Goal: Task Accomplishment & Management: Use online tool/utility

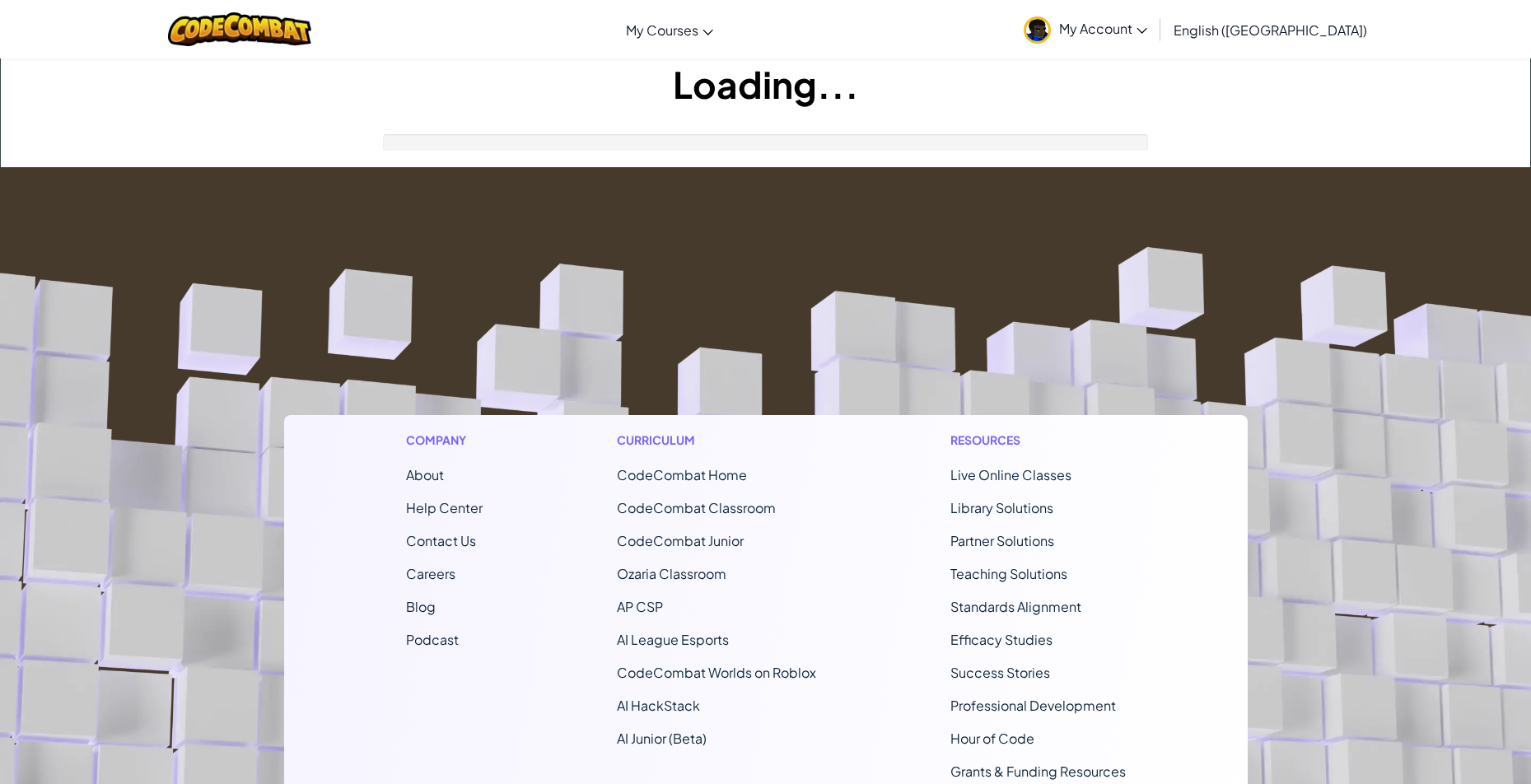
click at [908, 272] on footer "Company About Help Center Contact Us Careers Blog Podcast Curriculum CodeCombat…" at bounding box center [766, 613] width 1531 height 891
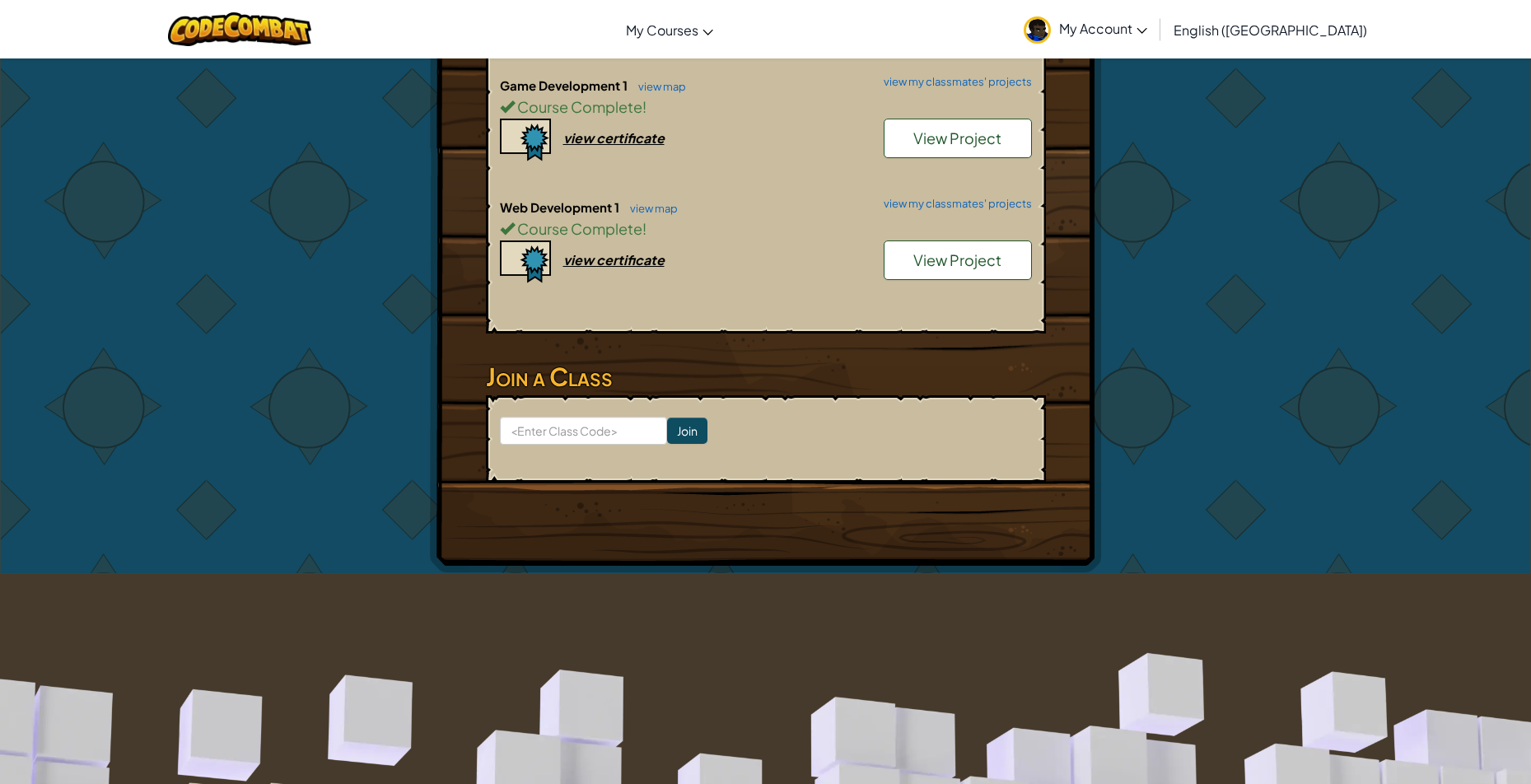
scroll to position [576, 0]
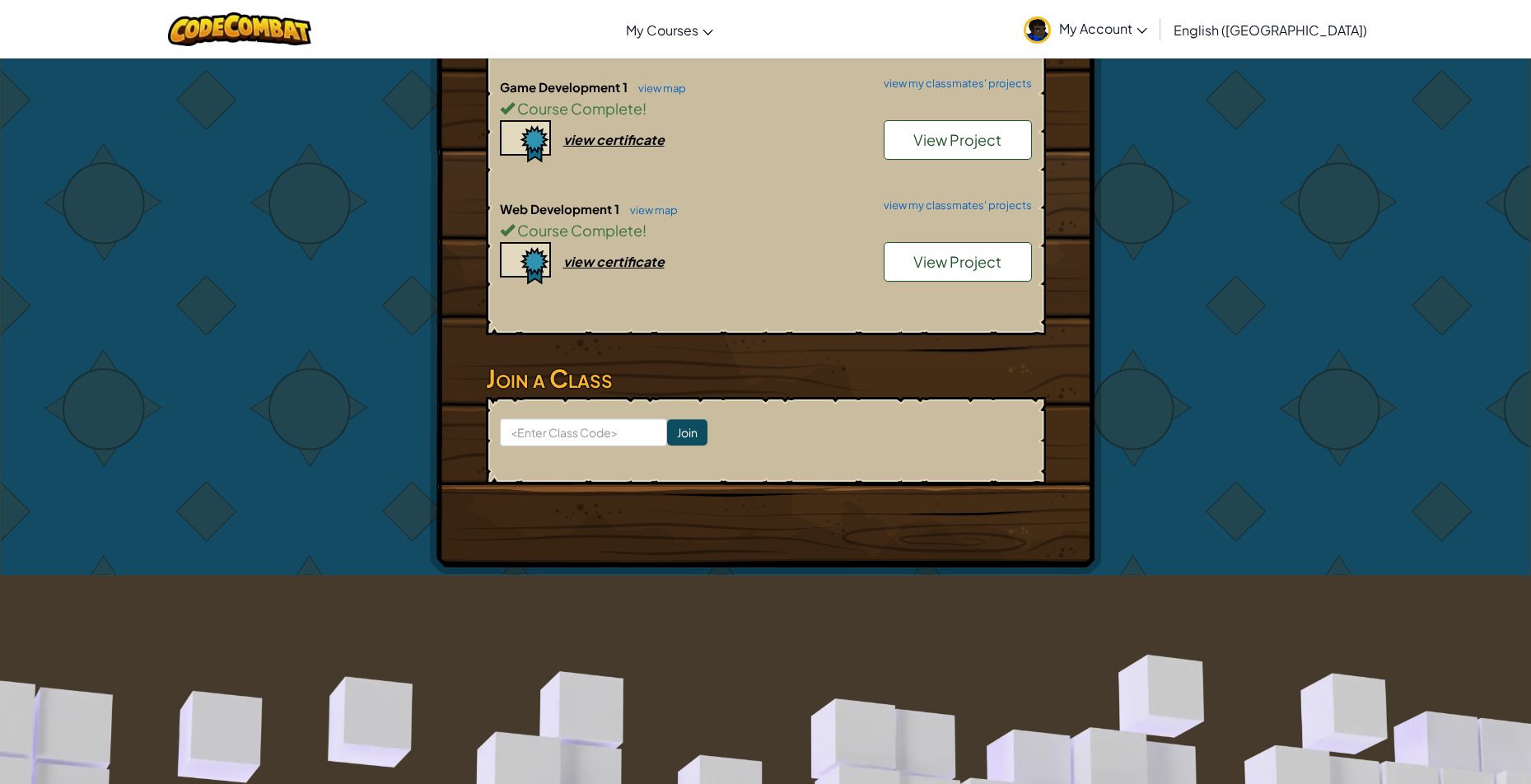
click at [889, 256] on div "View Project" at bounding box center [950, 266] width 165 height 48
click at [933, 252] on span "View Project" at bounding box center [957, 261] width 88 height 19
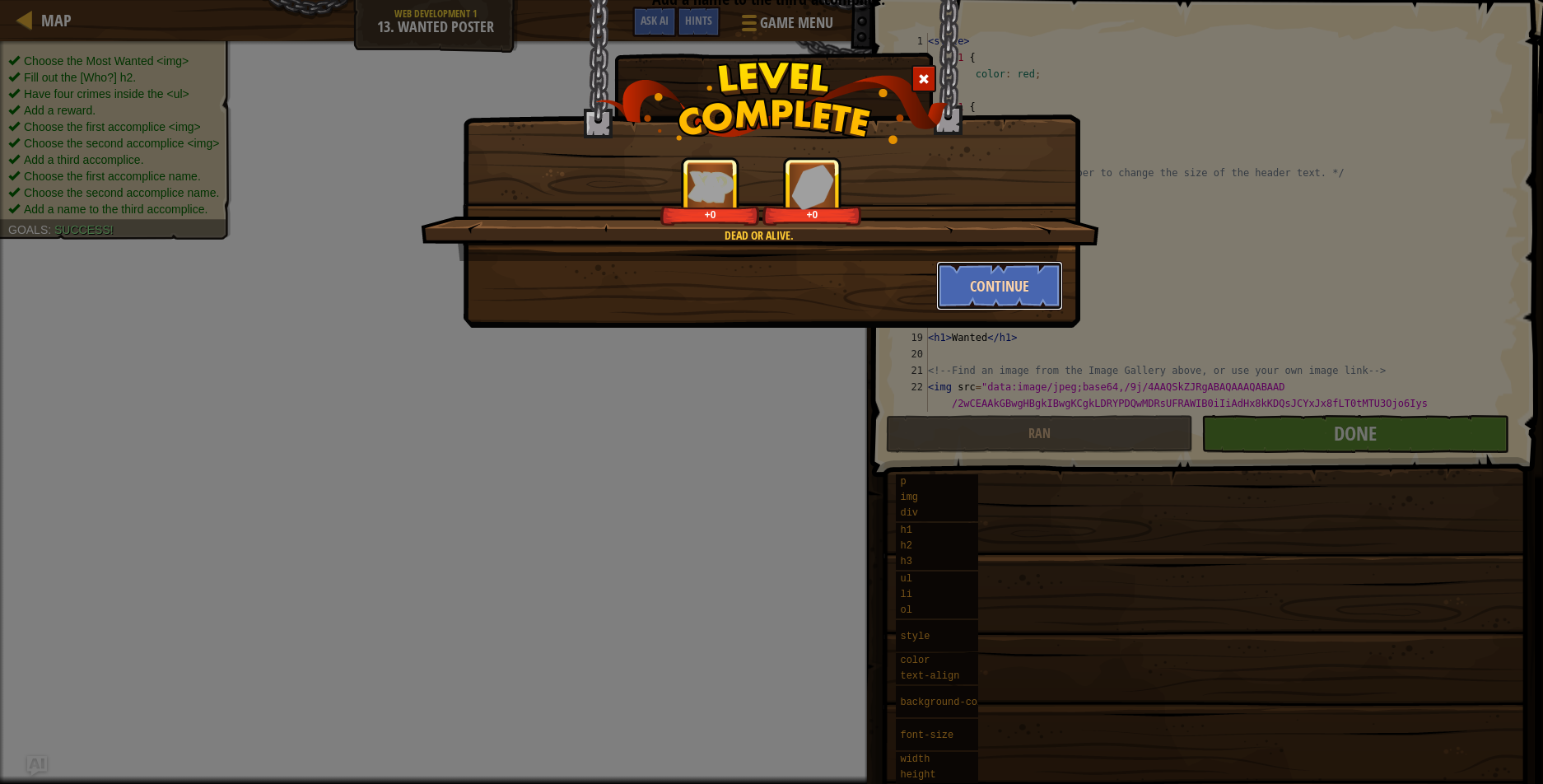
click at [976, 282] on button "Continue" at bounding box center [1000, 286] width 128 height 50
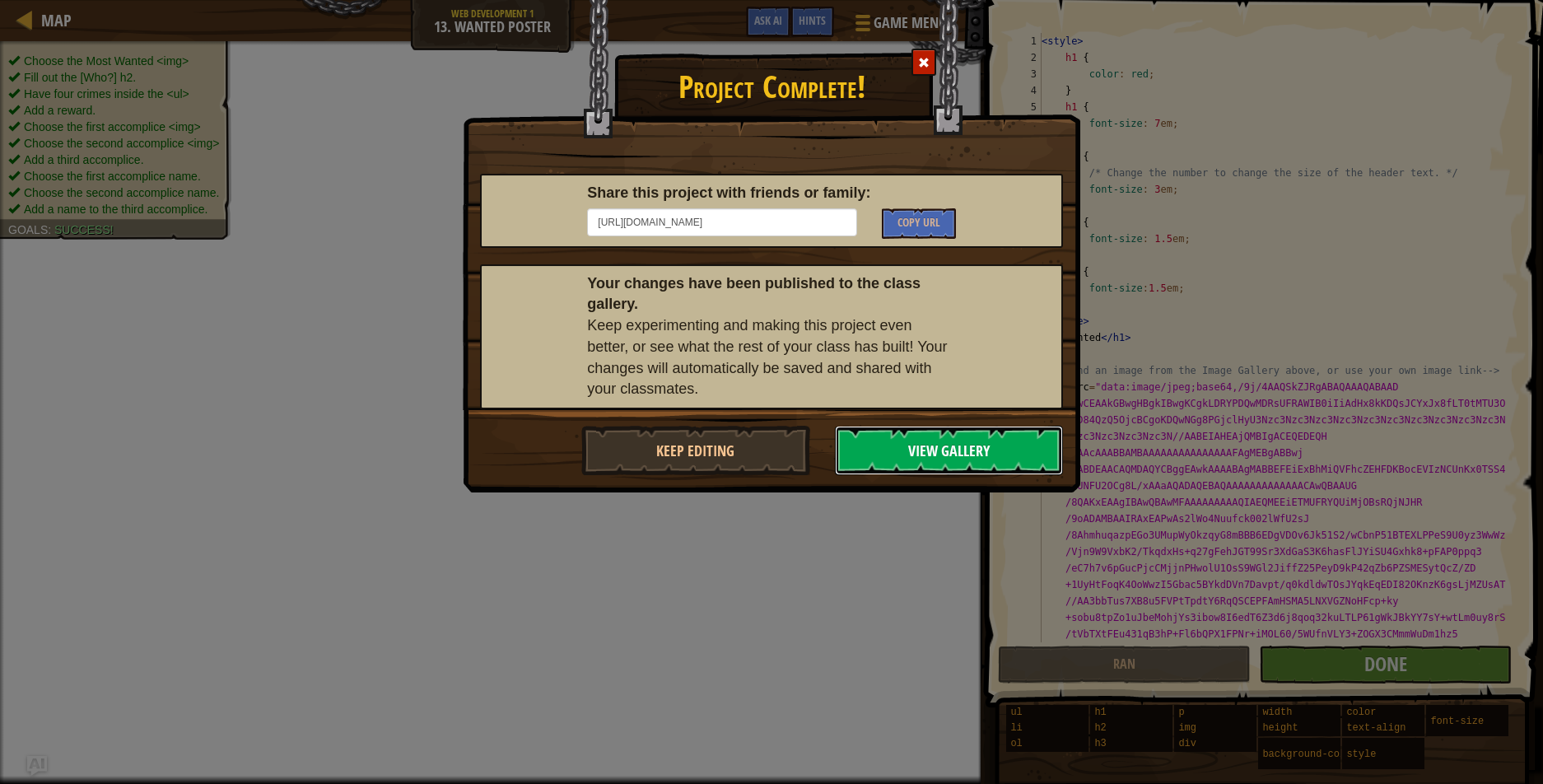
click at [886, 449] on button "View Gallery" at bounding box center [949, 451] width 229 height 50
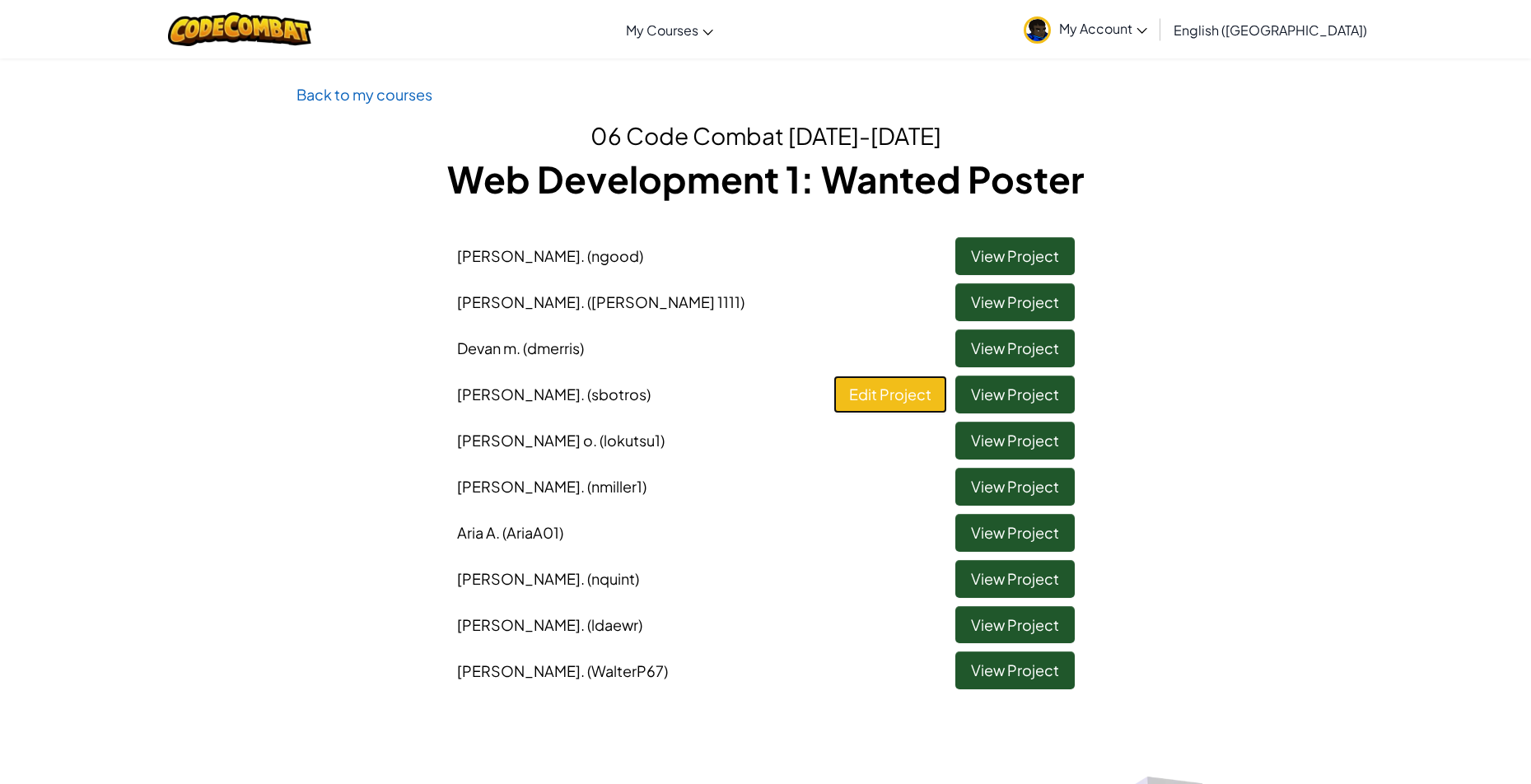
click at [944, 397] on link "Edit Project" at bounding box center [890, 394] width 114 height 38
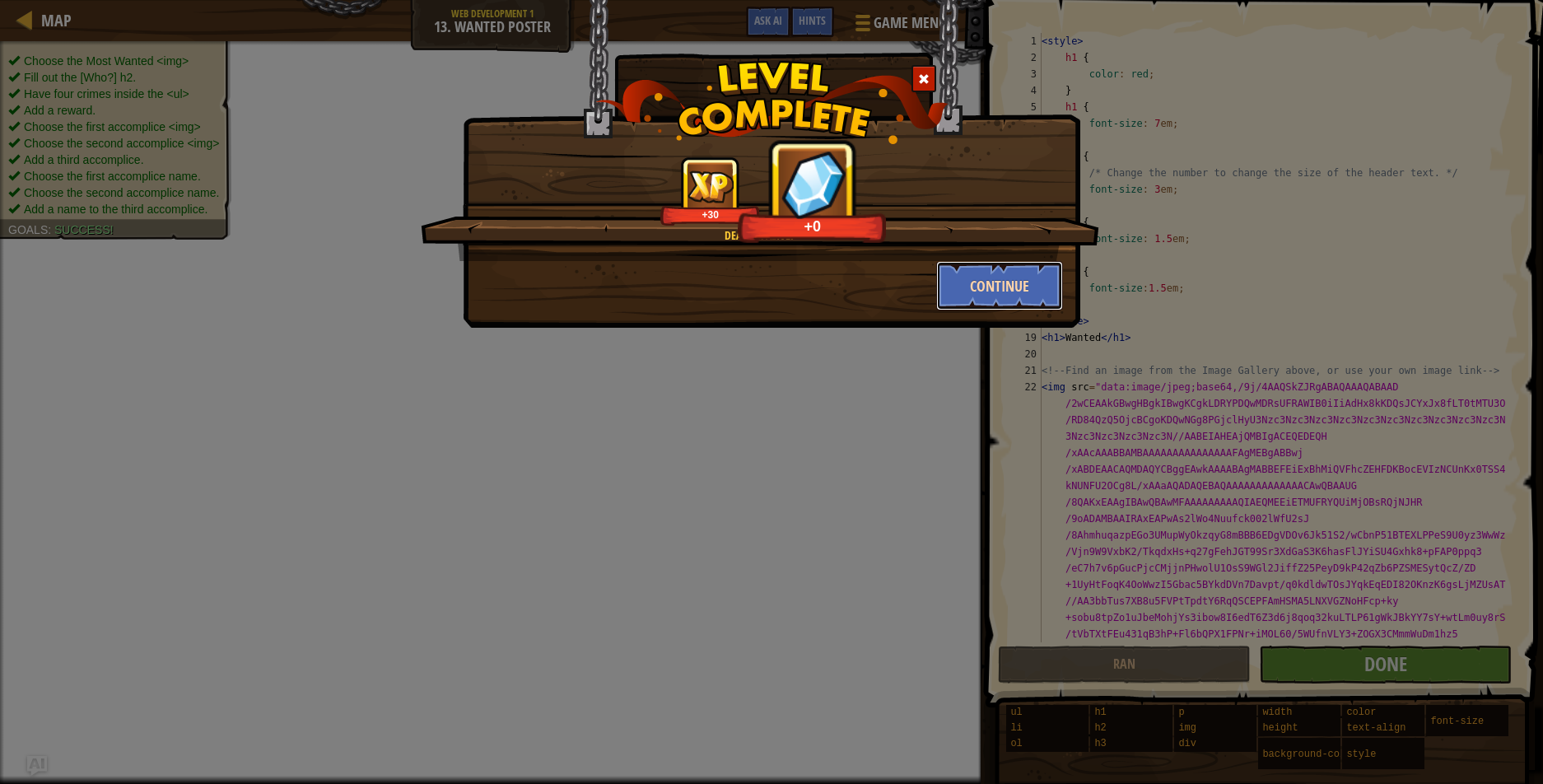
click at [1009, 306] on button "Continue" at bounding box center [1000, 286] width 128 height 50
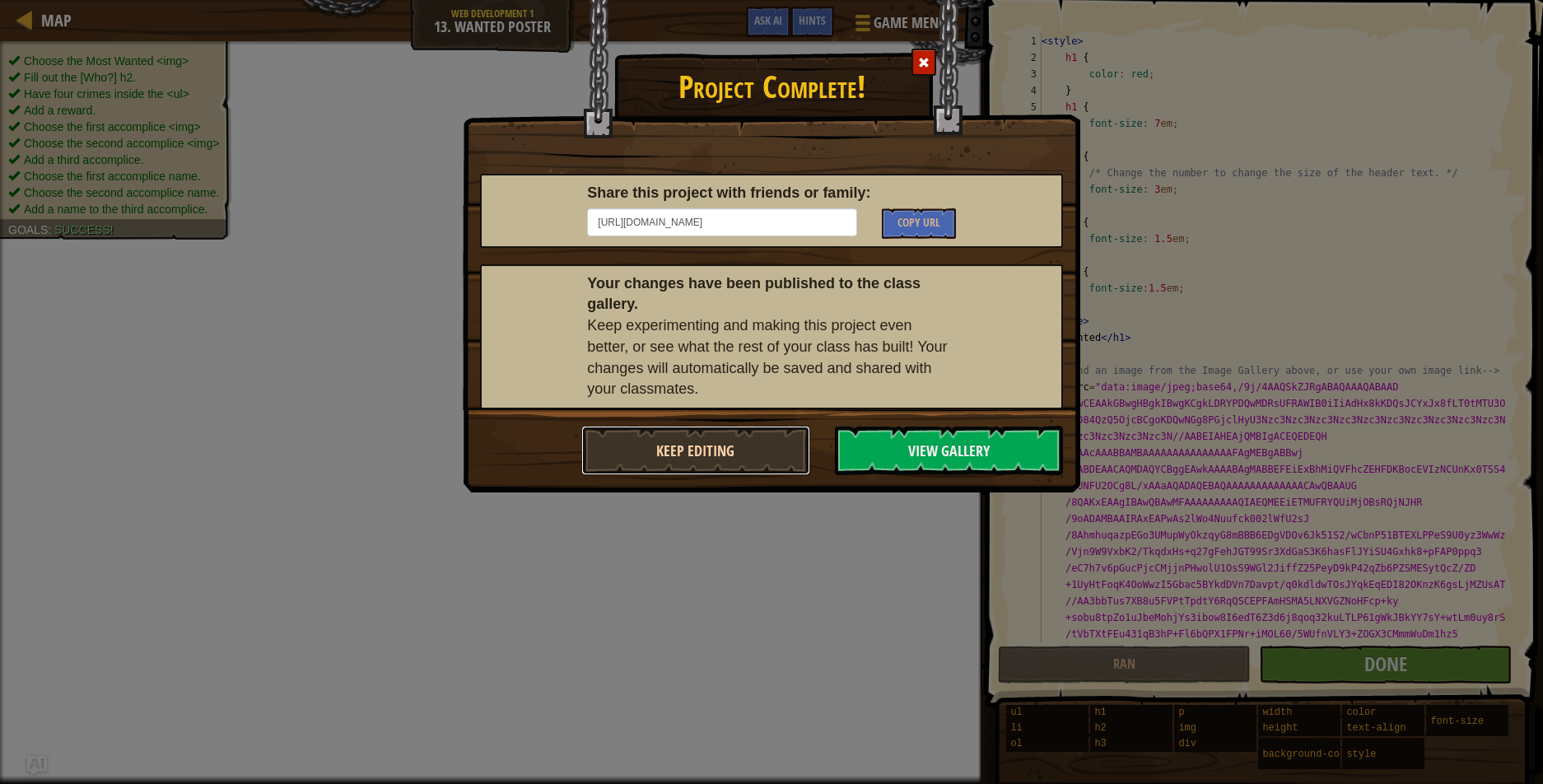
click at [681, 439] on button "Keep Editing" at bounding box center [695, 451] width 229 height 50
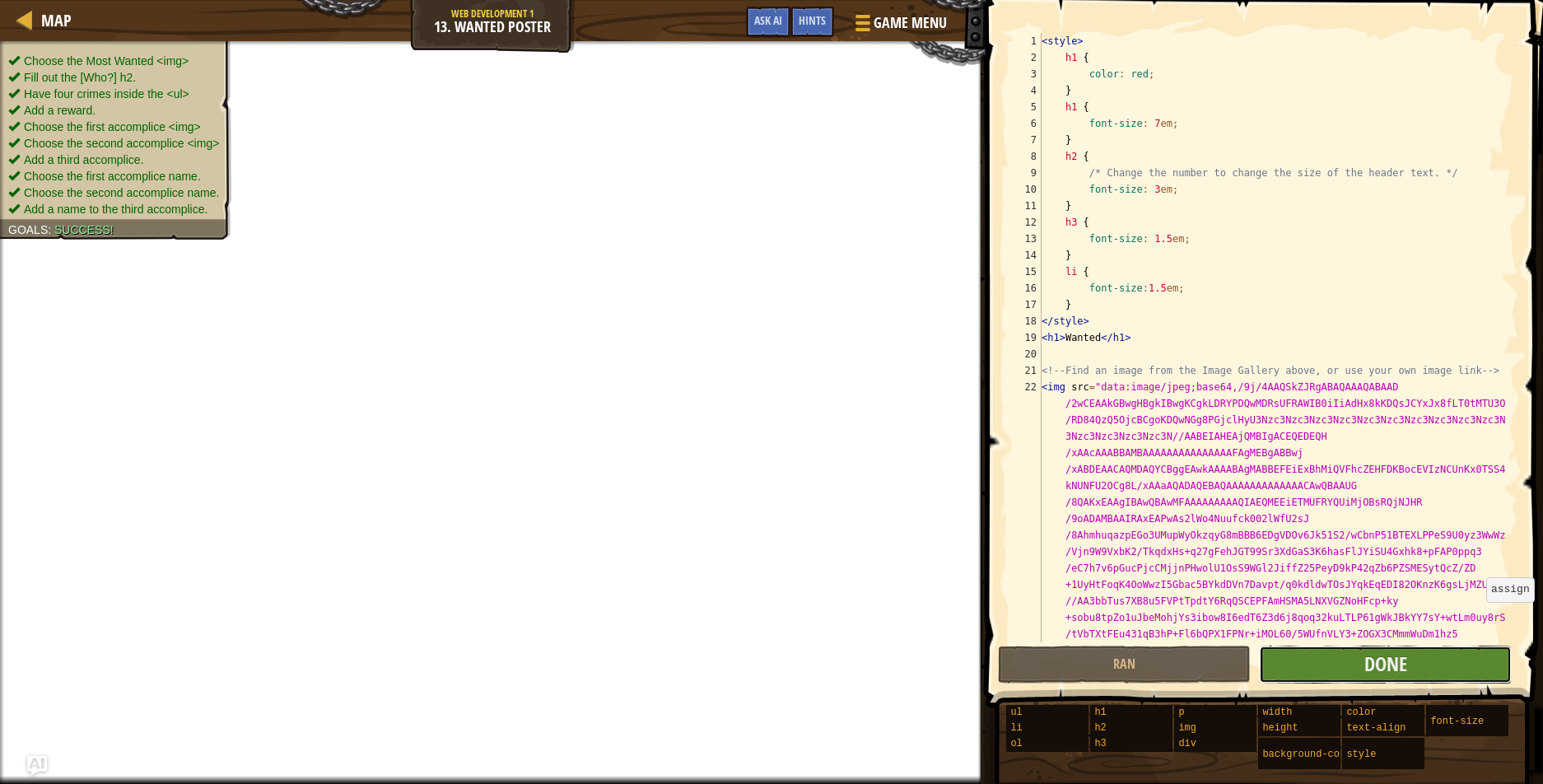
click at [1288, 655] on button "Done" at bounding box center [1385, 664] width 253 height 38
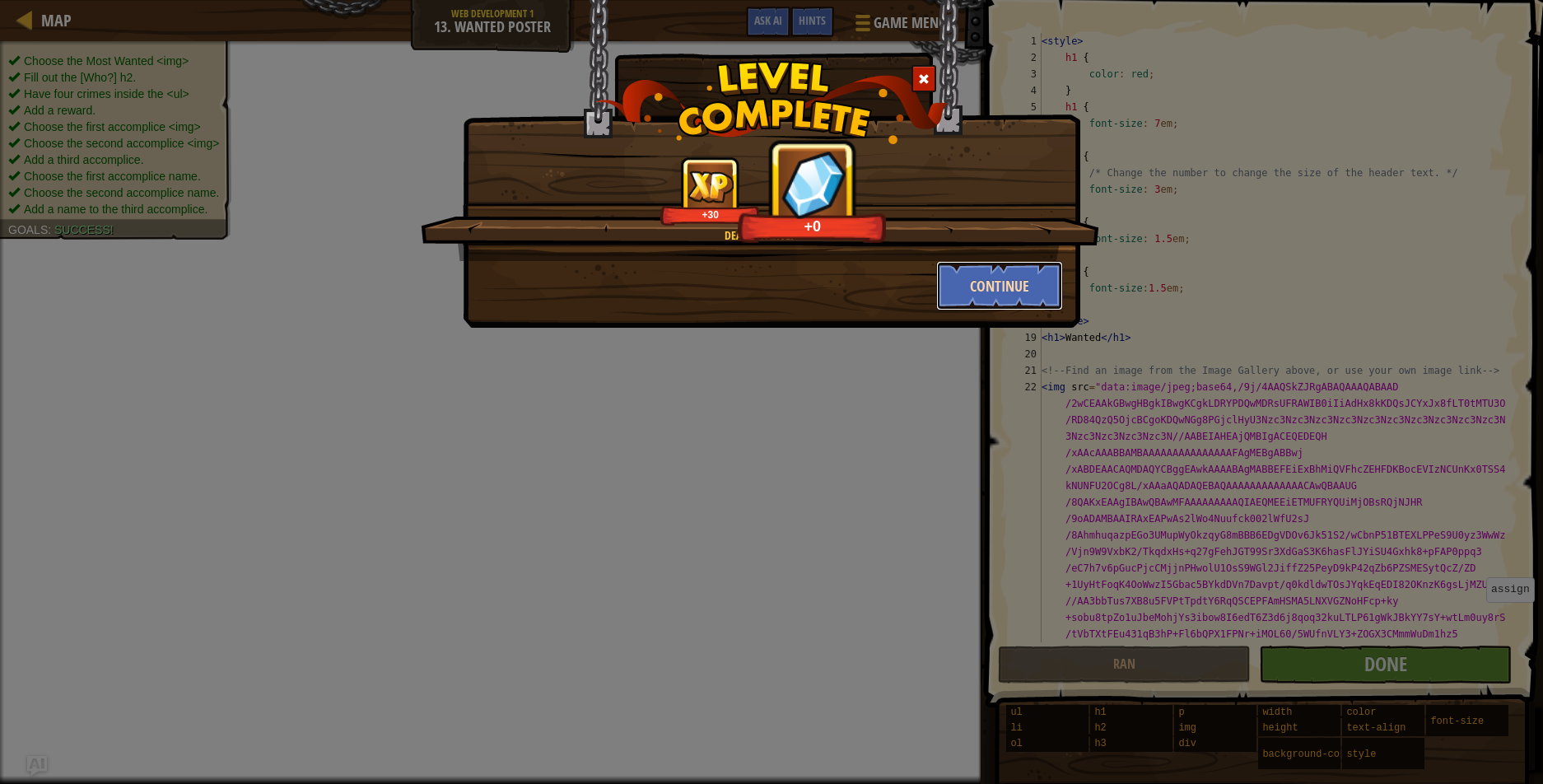
click at [982, 285] on button "Continue" at bounding box center [1000, 286] width 128 height 50
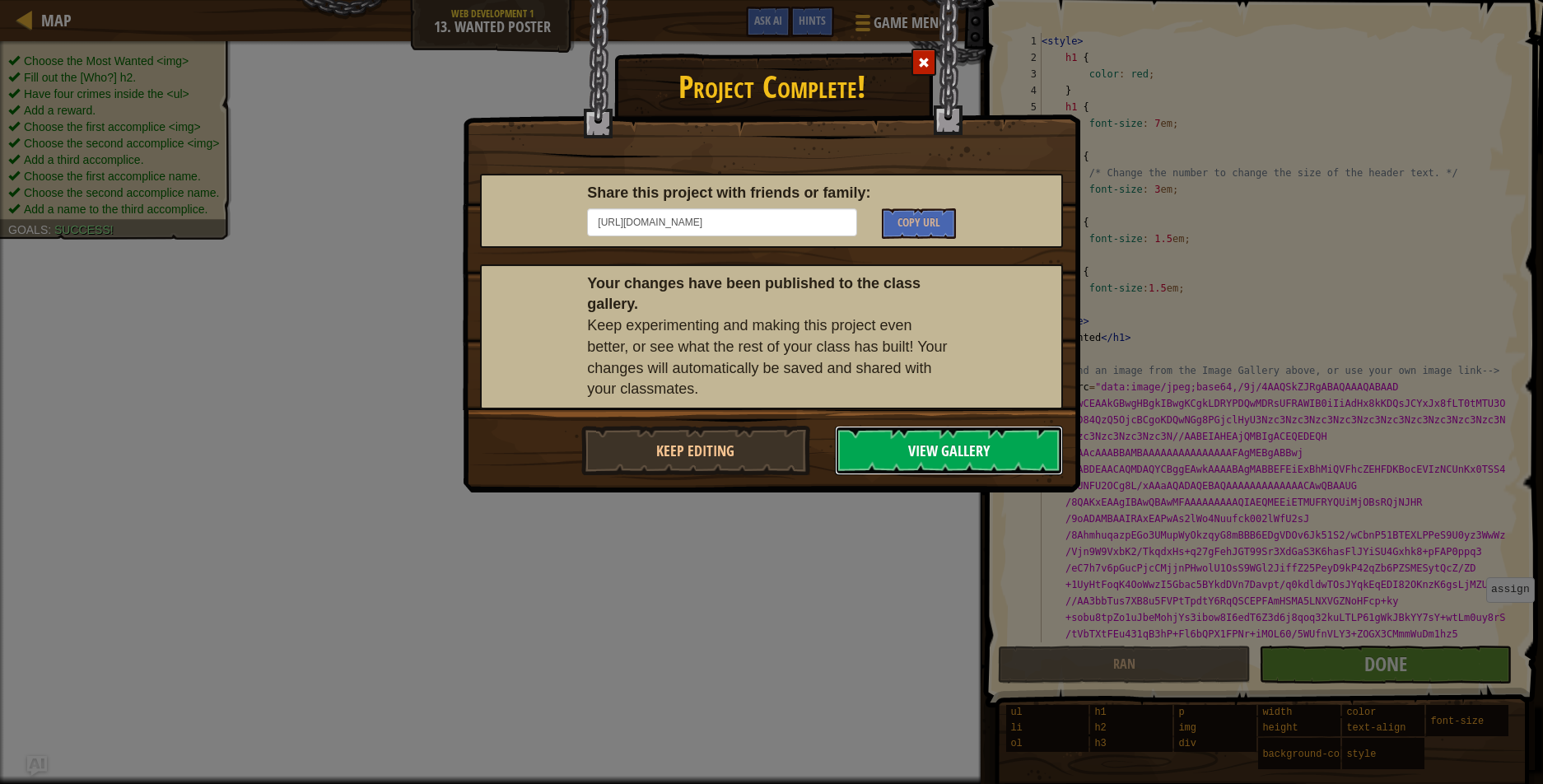
click at [1011, 434] on button "View Gallery" at bounding box center [949, 451] width 229 height 50
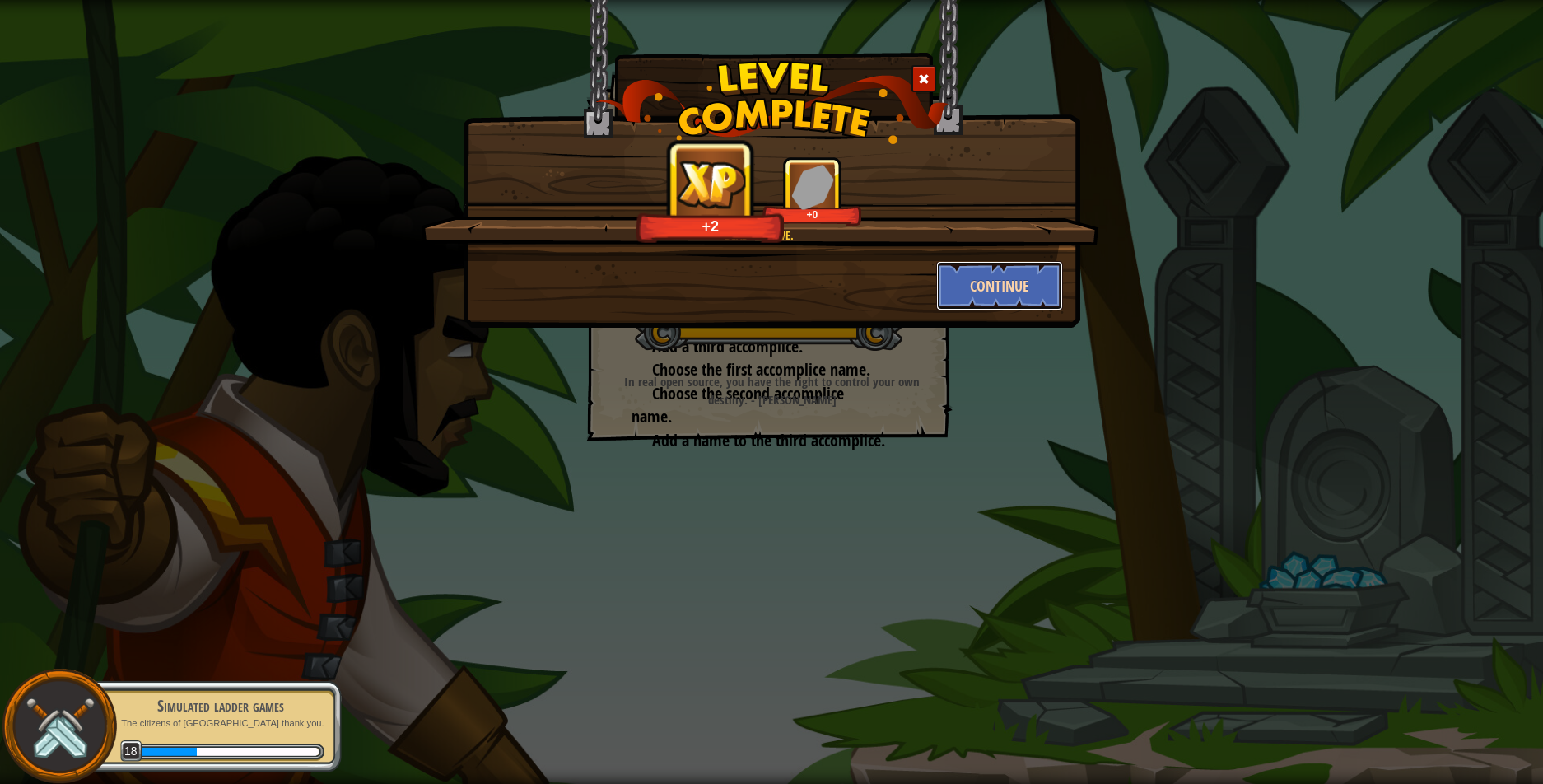
click at [1003, 297] on button "Continue" at bounding box center [1000, 286] width 128 height 50
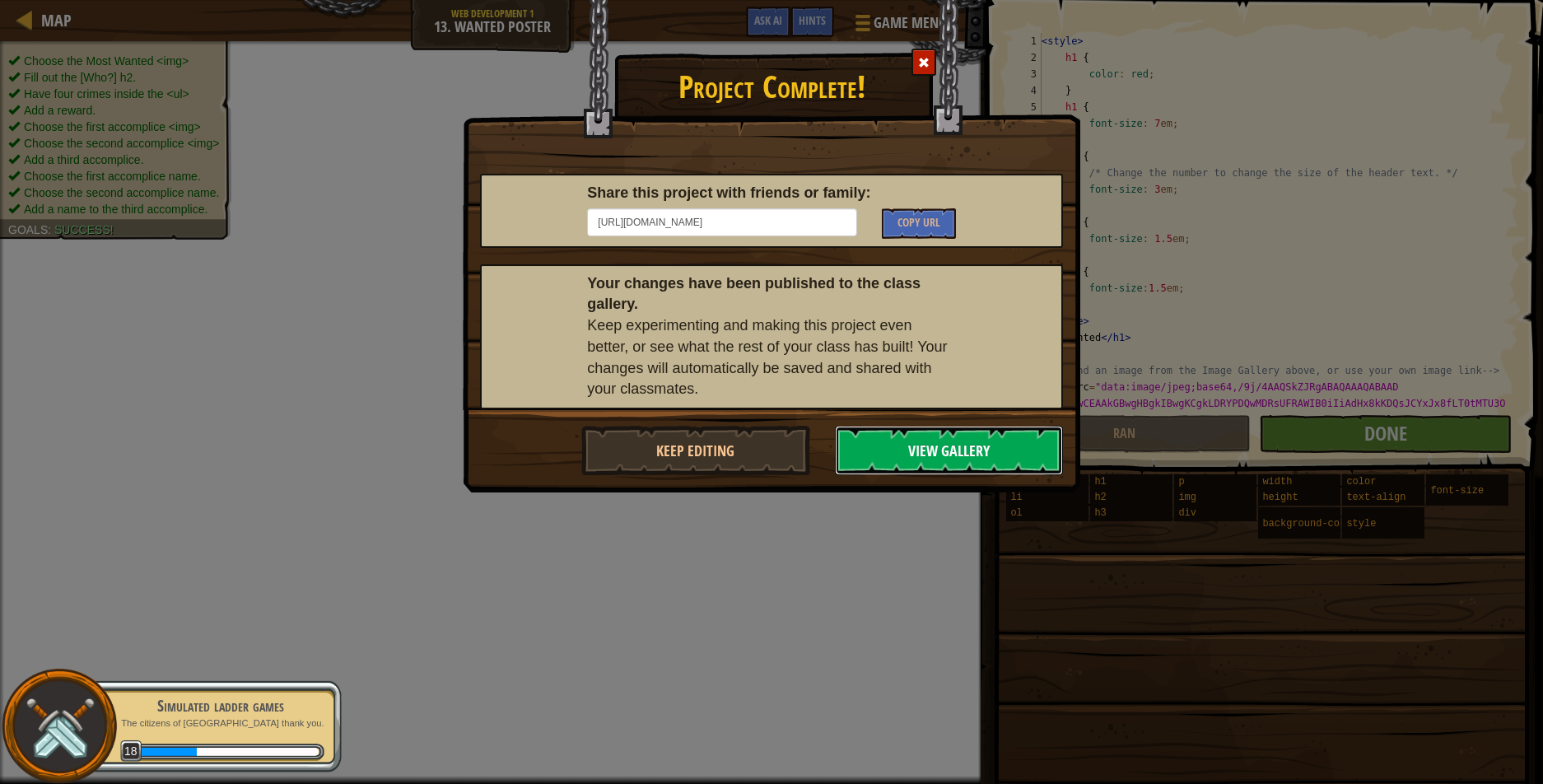
click at [940, 441] on button "View Gallery" at bounding box center [949, 451] width 229 height 50
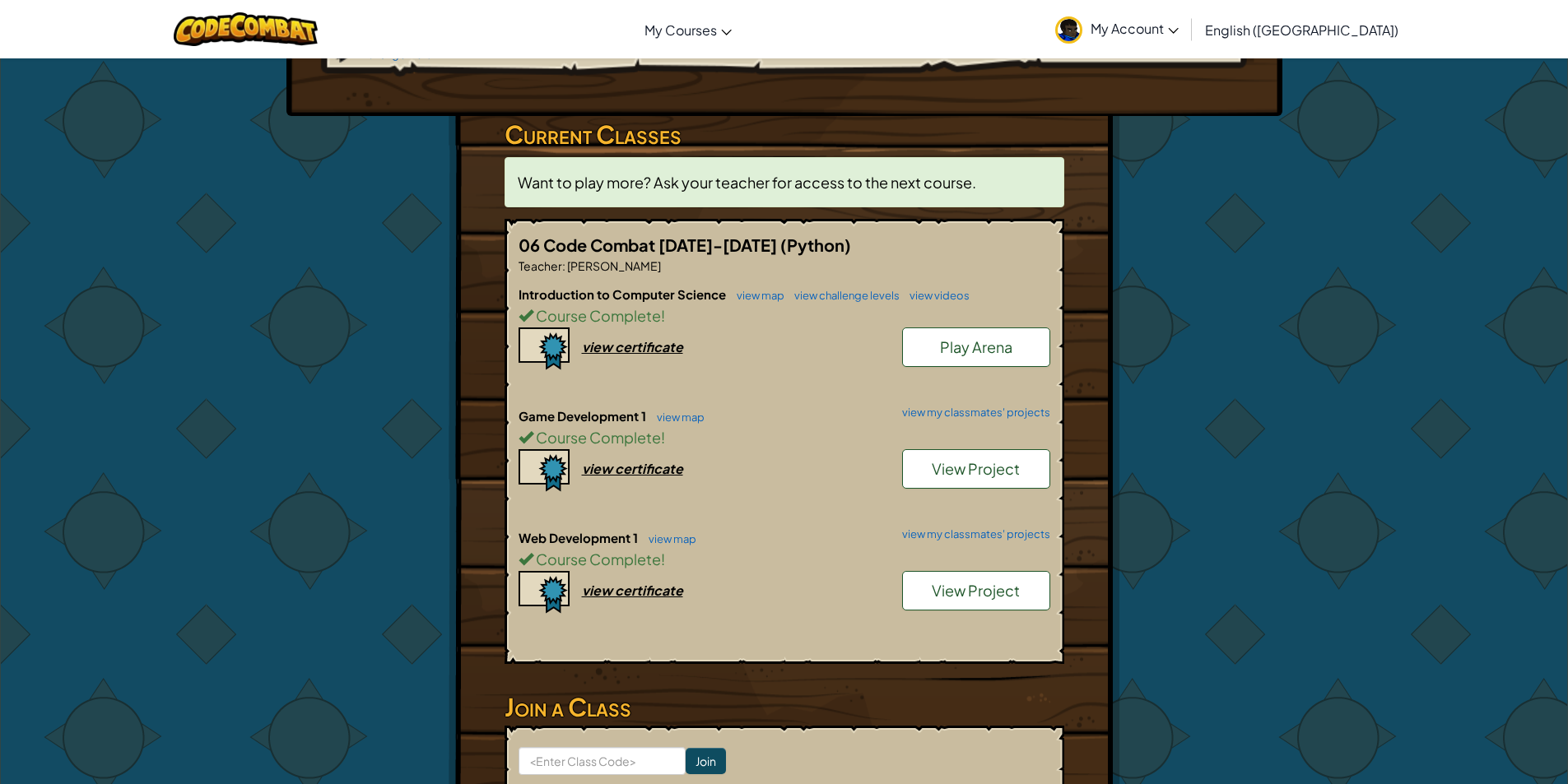
scroll to position [411, 0]
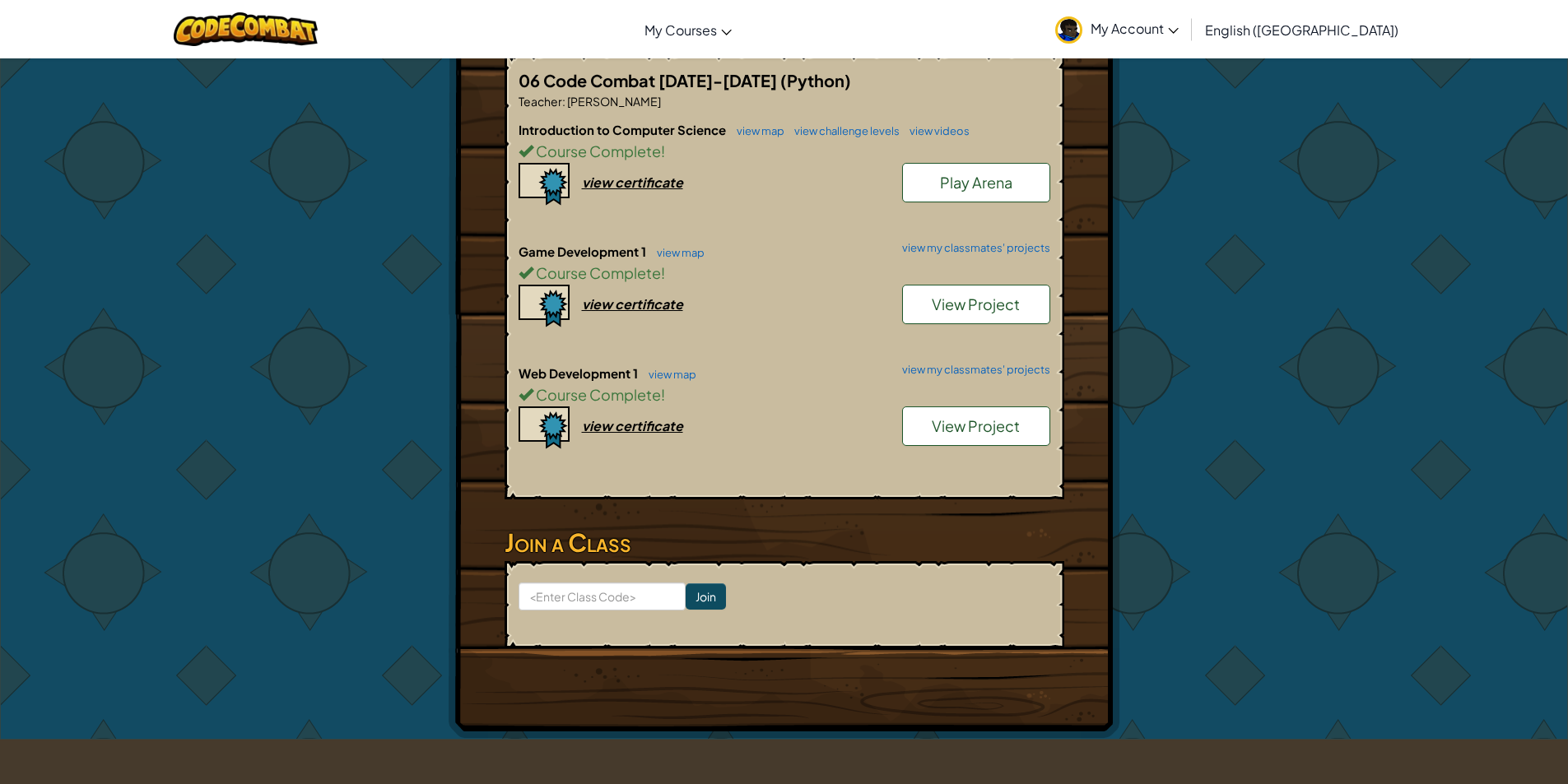
click at [993, 163] on link "Play Arena" at bounding box center [976, 183] width 148 height 39
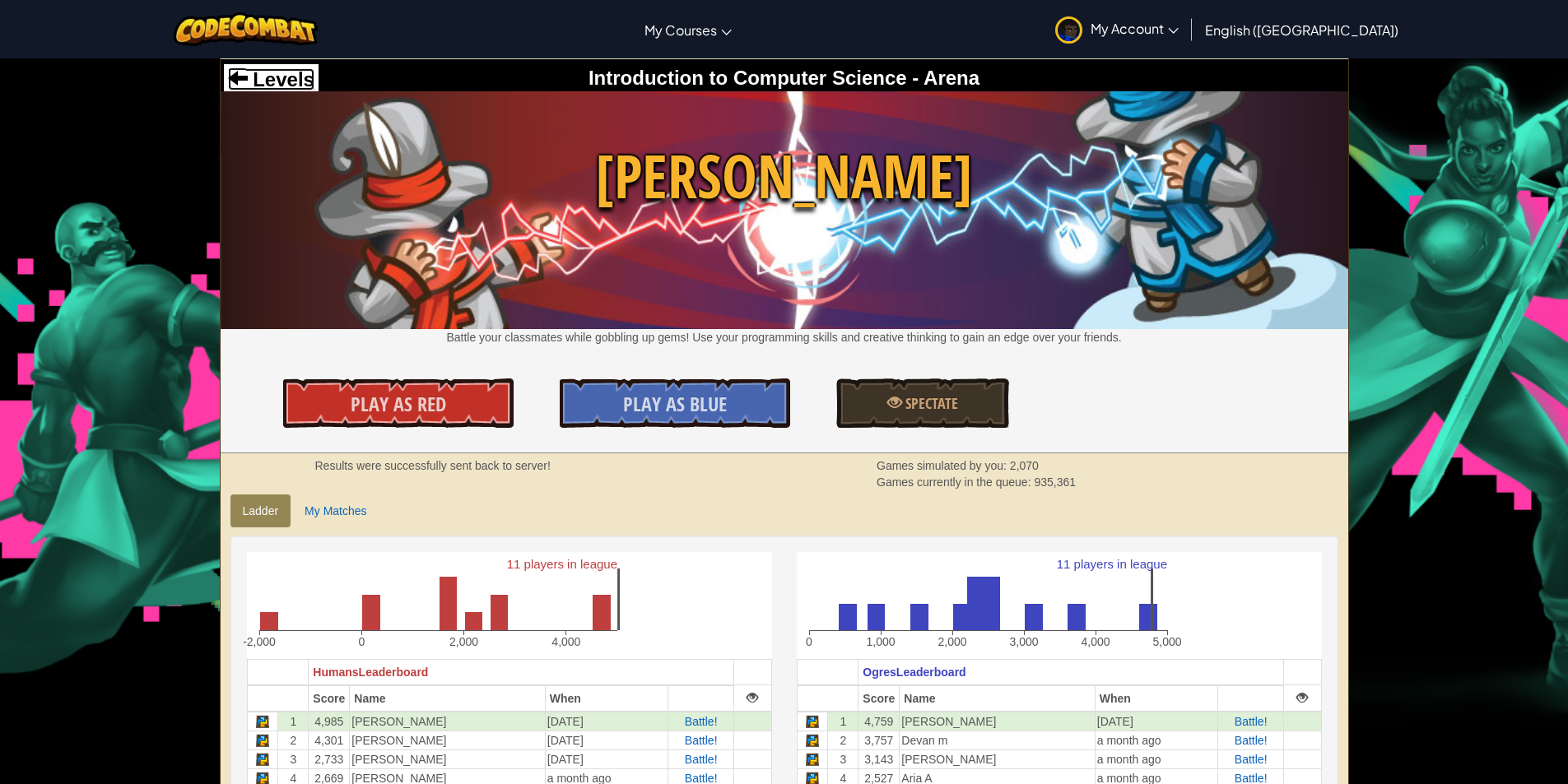
click at [305, 74] on span "Levels" at bounding box center [281, 80] width 67 height 22
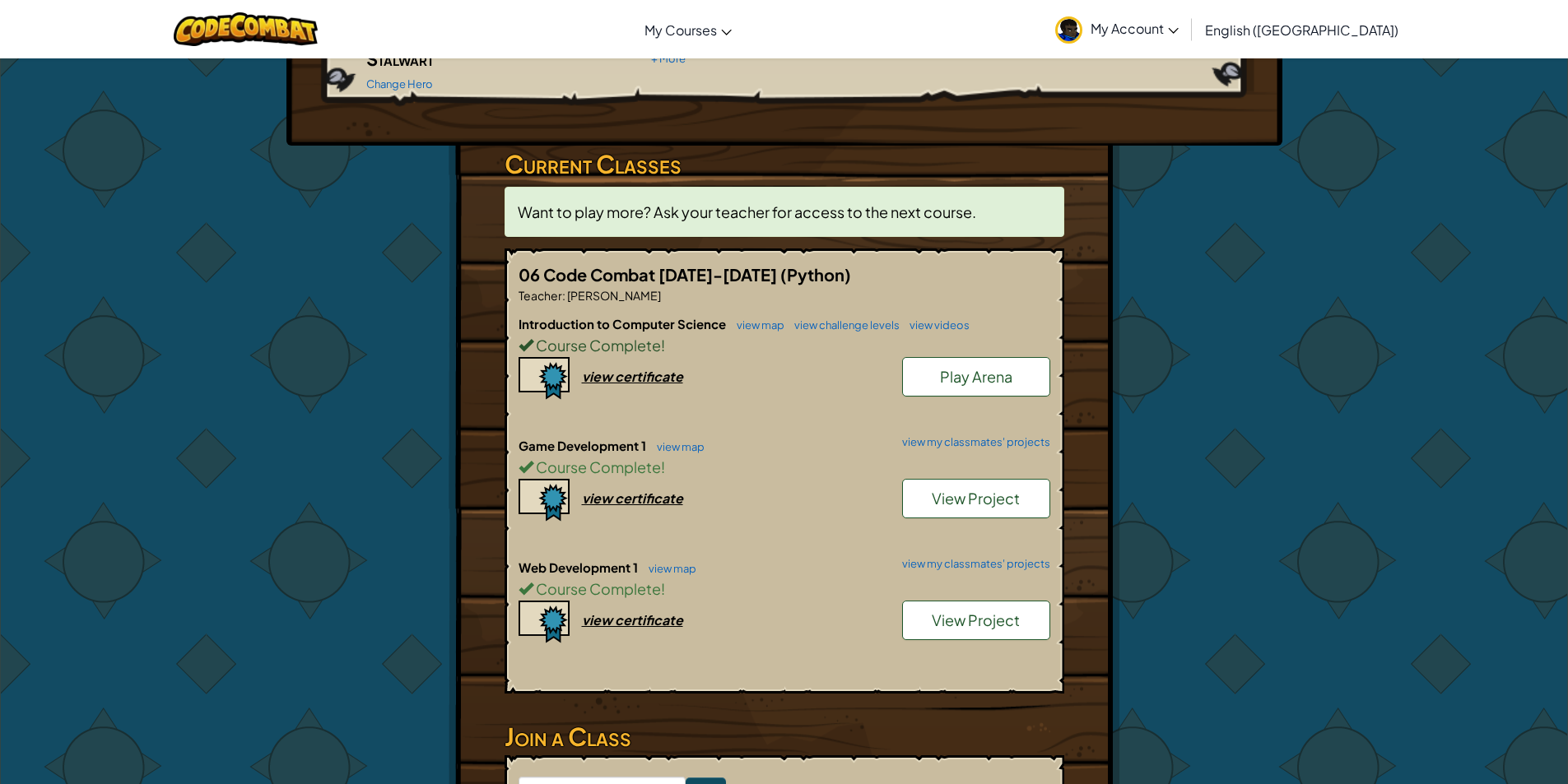
scroll to position [247, 0]
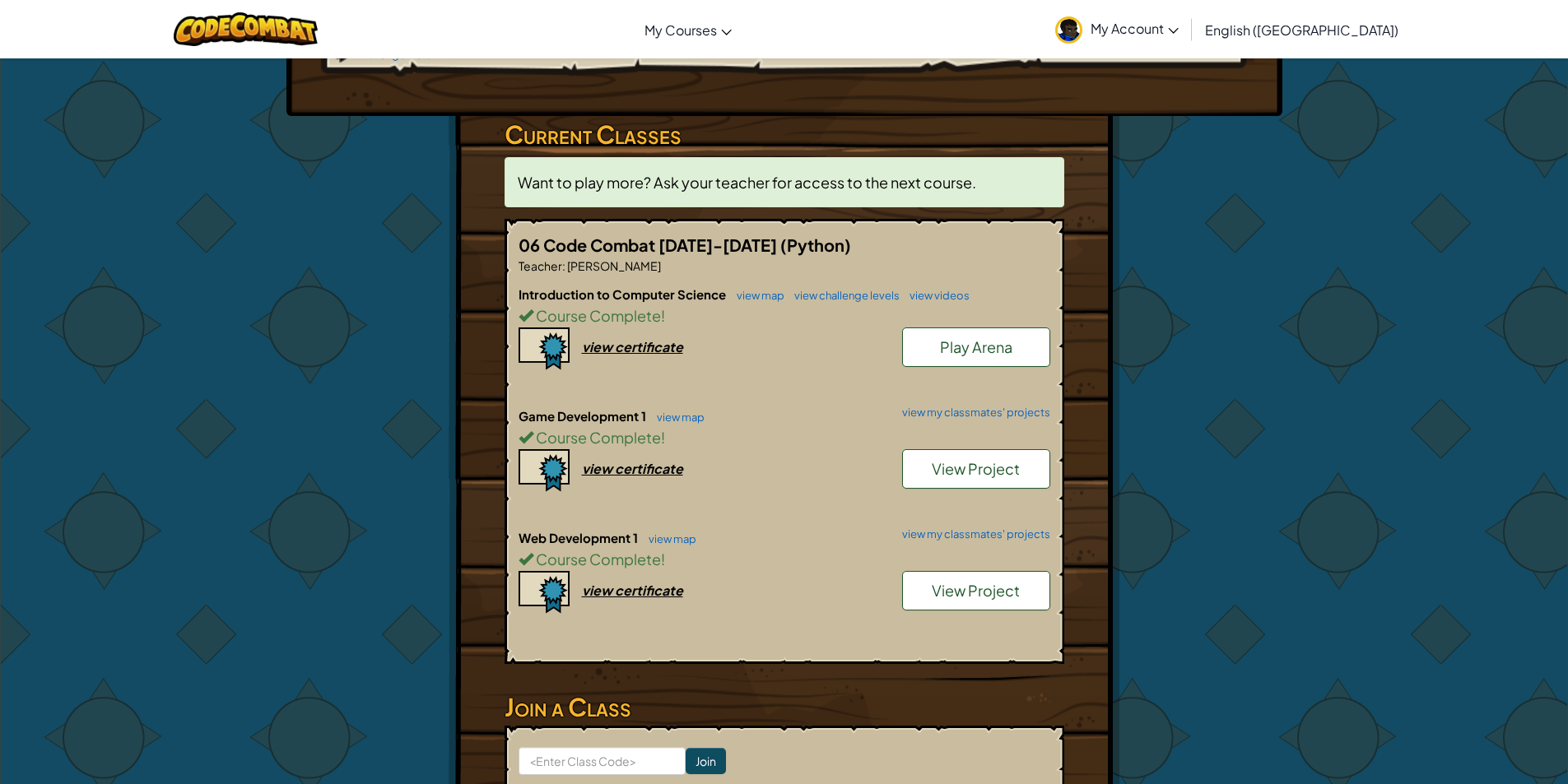
click at [1031, 449] on link "View Project" at bounding box center [976, 469] width 148 height 39
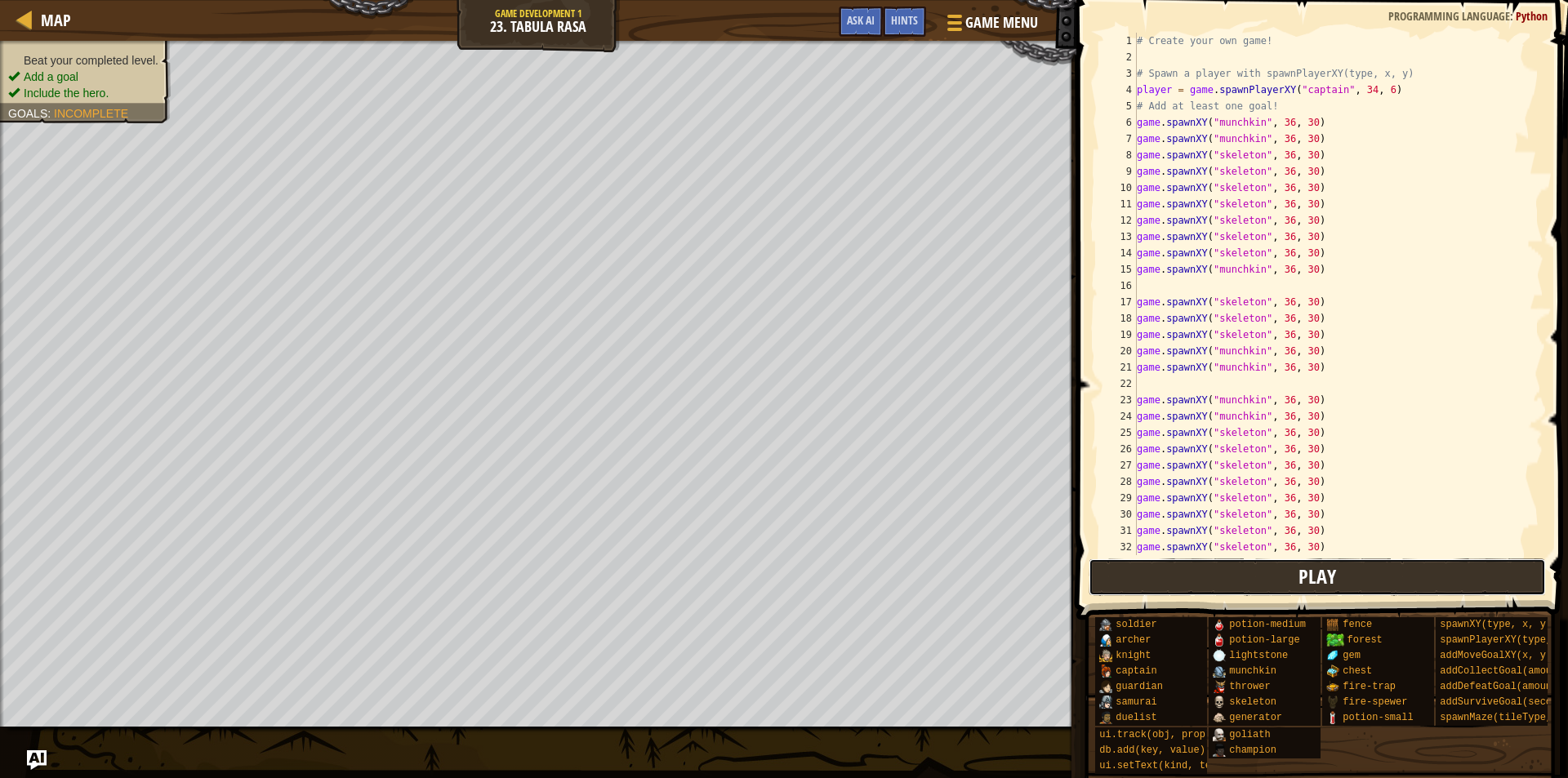
click at [1151, 571] on button "Play" at bounding box center [1318, 577] width 458 height 37
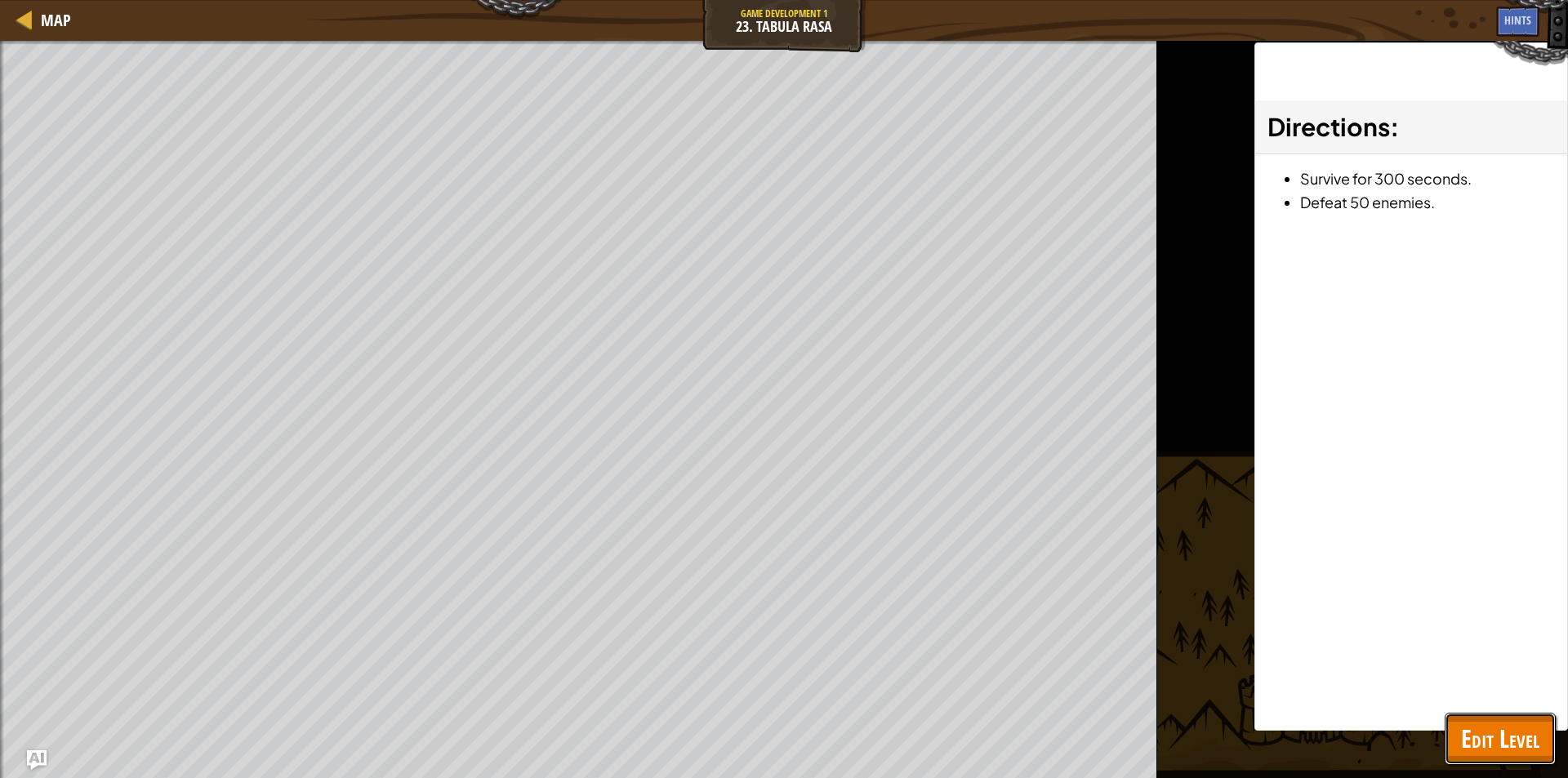
click at [1488, 734] on span "Edit Level" at bounding box center [1501, 738] width 78 height 33
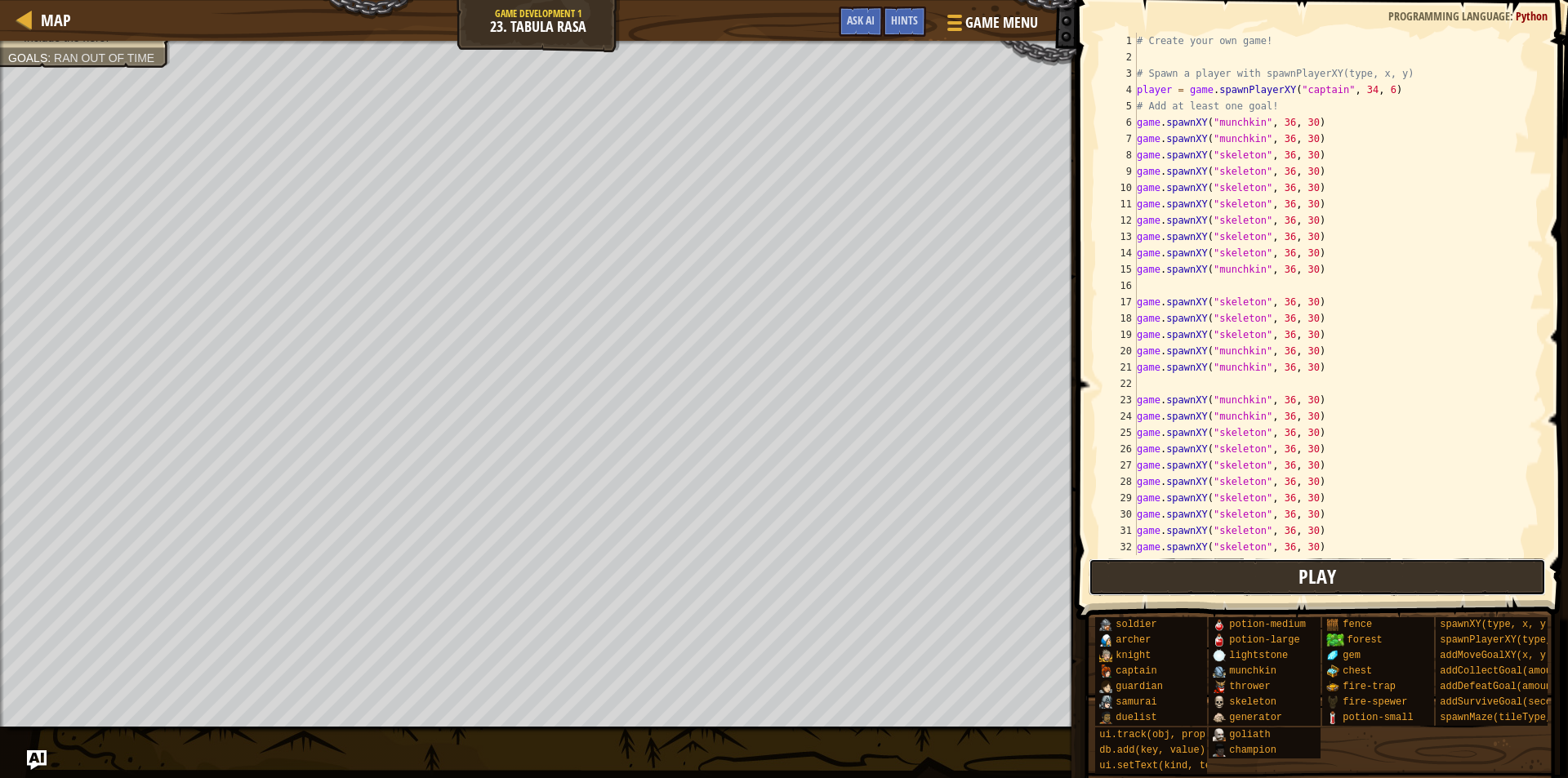
click at [1381, 584] on button "Play" at bounding box center [1318, 577] width 458 height 37
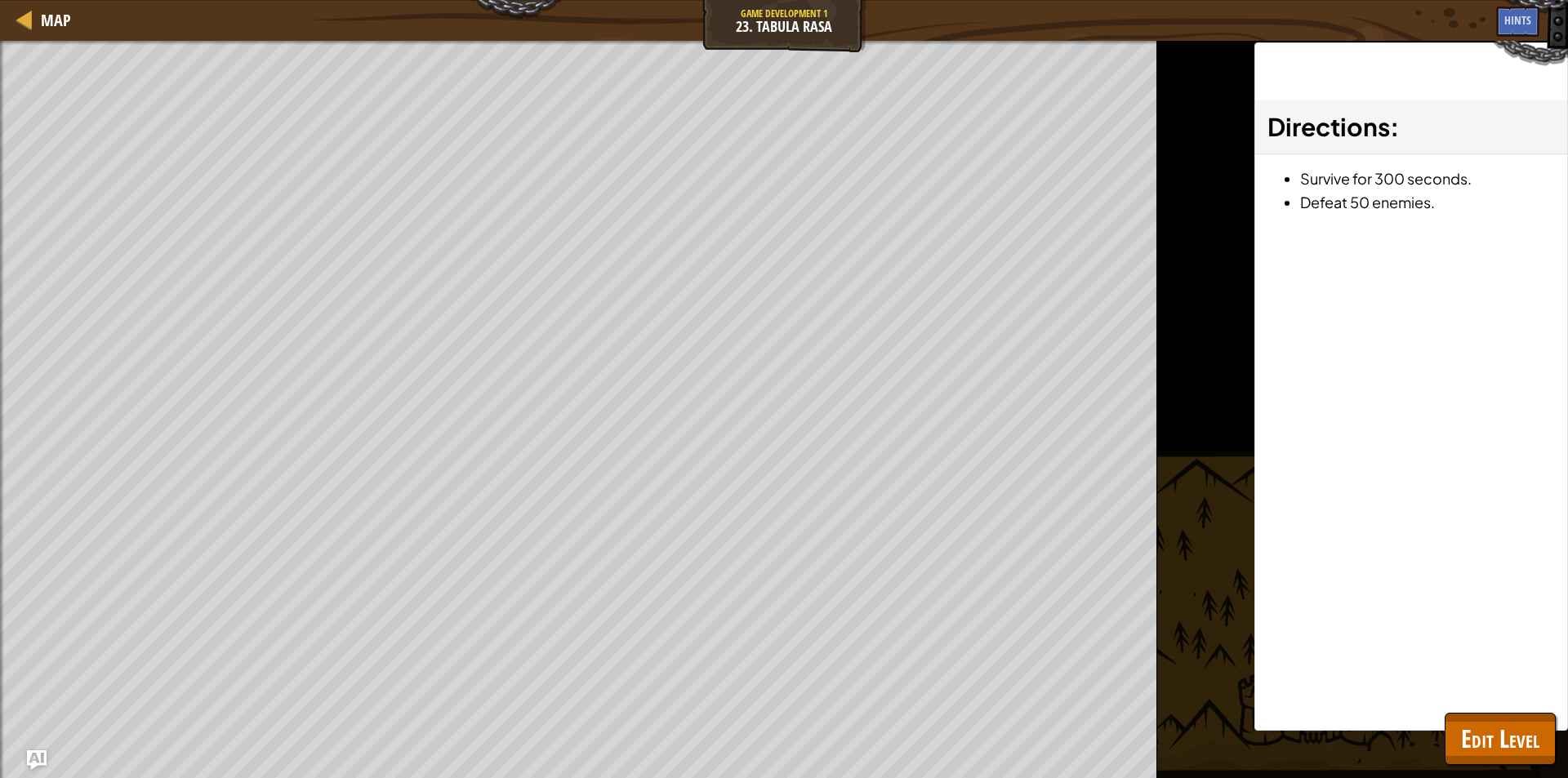
click at [1094, 576] on div "Beat your completed level. Add a goal Include the hero. Goals : Ran out of time…" at bounding box center [784, 409] width 1568 height 737
drag, startPoint x: 1200, startPoint y: 583, endPoint x: 1400, endPoint y: 695, distance: 229.2
click at [1395, 692] on div "Map Game Development 1 23. Tabula Rasa Game Menu Done Hints Ask AI 1 הההההההההה…" at bounding box center [784, 389] width 1568 height 778
click at [1418, 707] on div "Directions : Survive for 300 seconds. Defeat 50 enemies." at bounding box center [1412, 387] width 314 height 689
click at [1434, 712] on div "Directions : Survive for 300 seconds. Defeat 50 enemies." at bounding box center [1412, 387] width 314 height 689
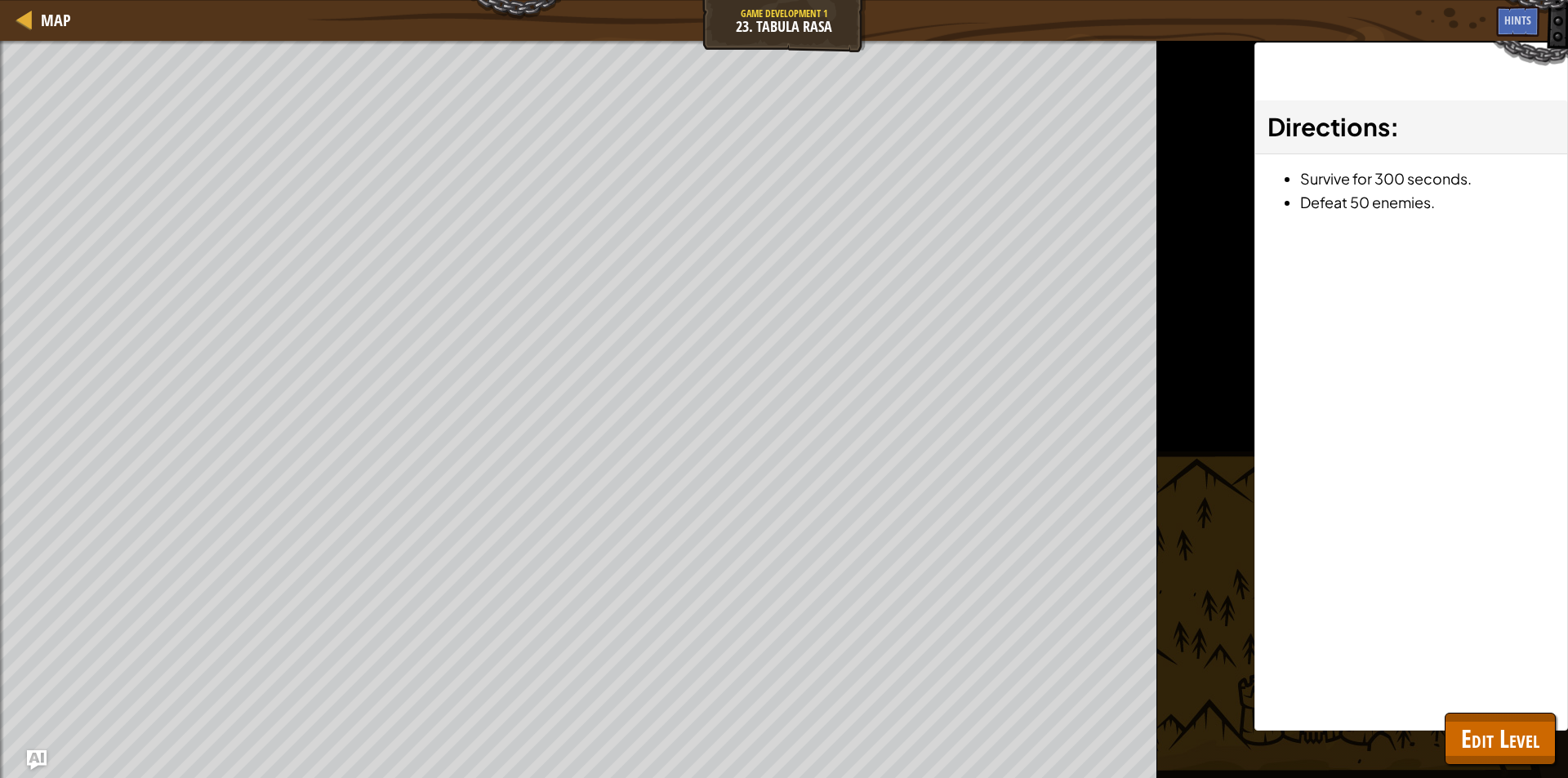
click at [1434, 712] on div "Directions : Survive for 300 seconds. Defeat 50 enemies." at bounding box center [1412, 387] width 314 height 689
